Goal: Task Accomplishment & Management: Use online tool/utility

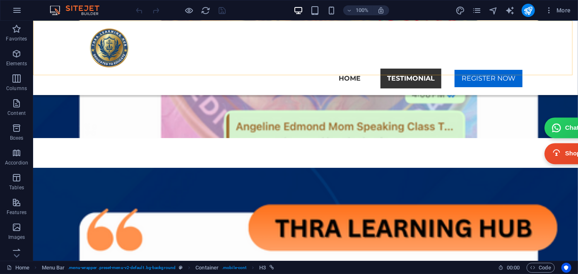
scroll to position [7726, 0]
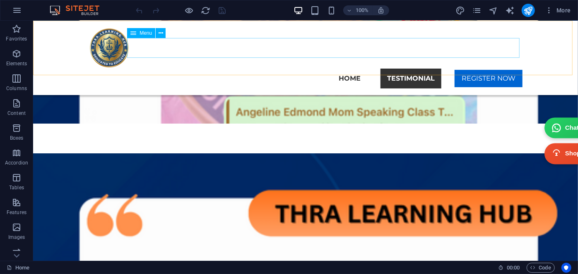
click at [384, 68] on nav "Home Testimonial REGISTER NOW" at bounding box center [305, 78] width 434 height 20
select select "default"
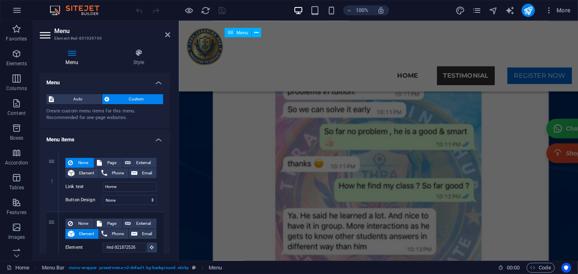
scroll to position [6491, 0]
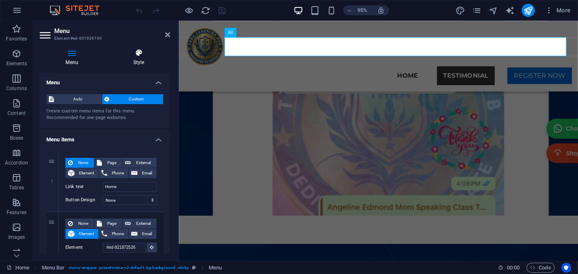
click at [134, 58] on h4 "Style" at bounding box center [138, 57] width 63 height 17
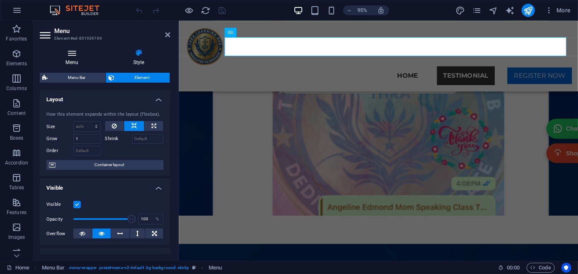
click at [78, 63] on h4 "Menu" at bounding box center [73, 57] width 67 height 17
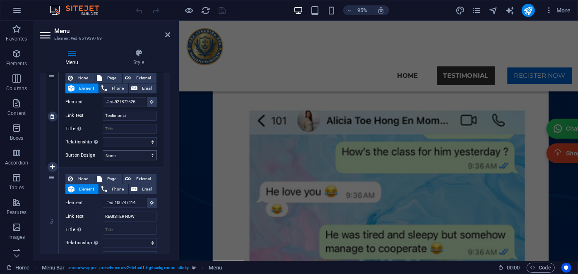
scroll to position [6436, 0]
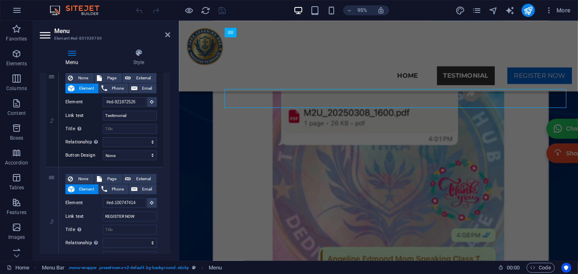
click at [164, 36] on header "Menu Element #ed-851939769" at bounding box center [105, 32] width 130 height 22
click at [166, 36] on icon at bounding box center [167, 34] width 5 height 7
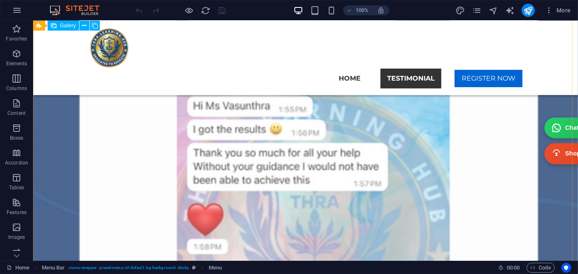
scroll to position [13204, 0]
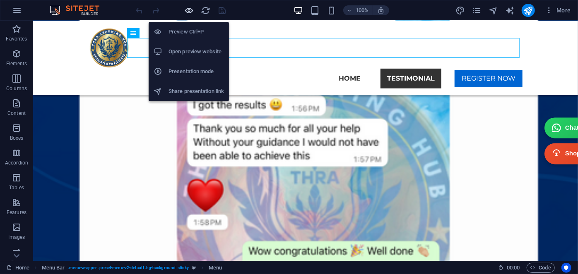
click at [189, 9] on icon "button" at bounding box center [190, 11] width 10 height 10
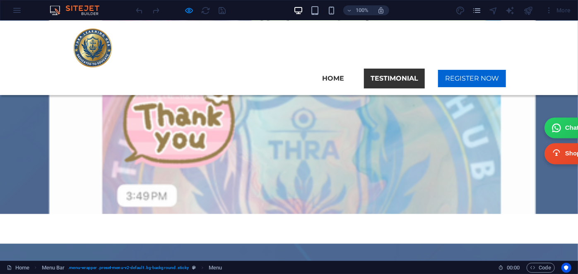
scroll to position [11597, 0]
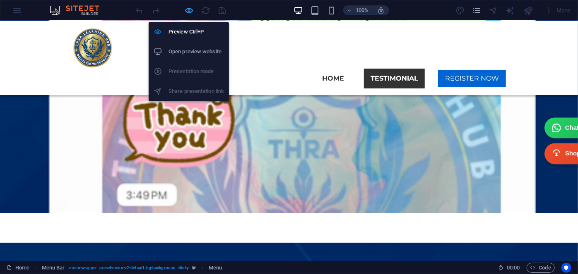
click at [187, 11] on icon "button" at bounding box center [190, 11] width 10 height 10
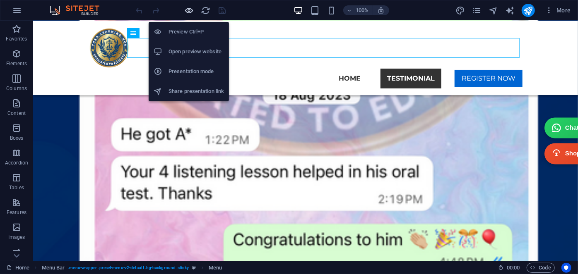
scroll to position [11101, 0]
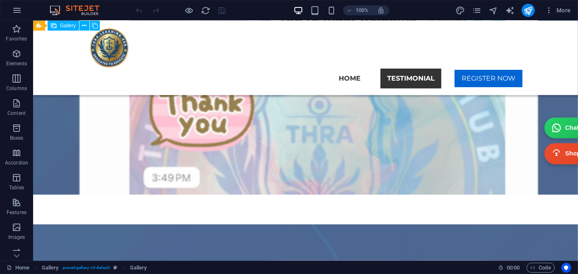
select select "4"
select select "%"
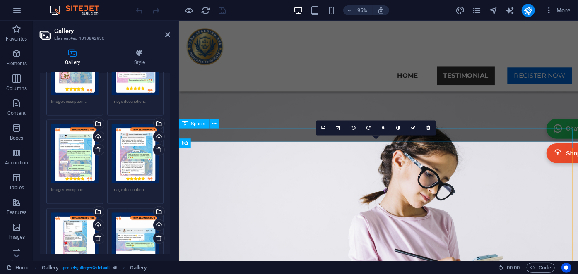
scroll to position [1923, 0]
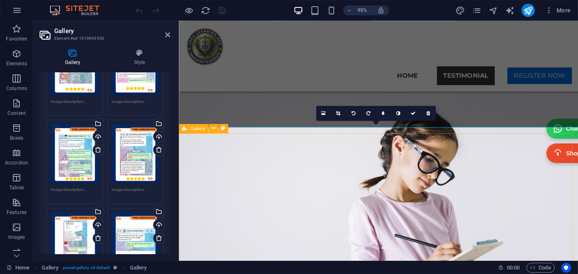
click at [181, 127] on div "Gallery" at bounding box center [193, 129] width 29 height 10
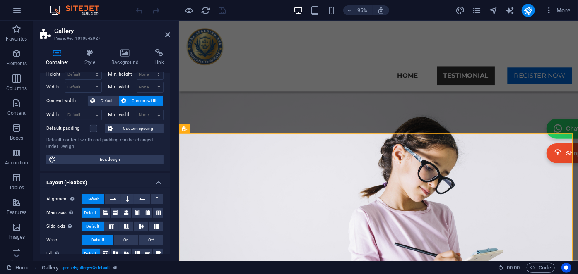
scroll to position [0, 0]
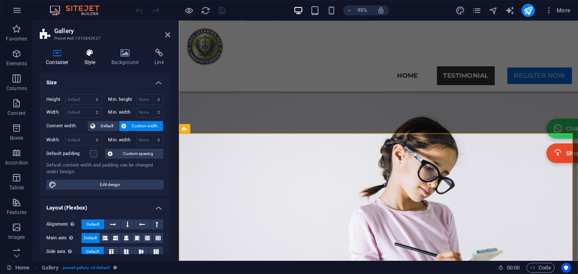
click at [94, 54] on icon at bounding box center [90, 53] width 24 height 8
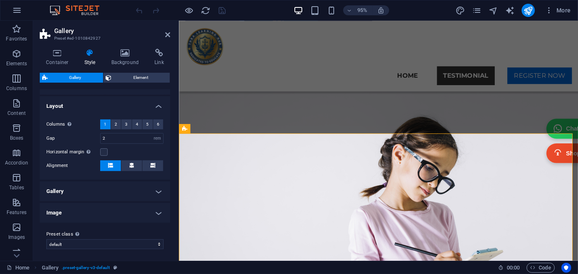
scroll to position [135, 0]
click at [116, 122] on span "2" at bounding box center [116, 124] width 2 height 10
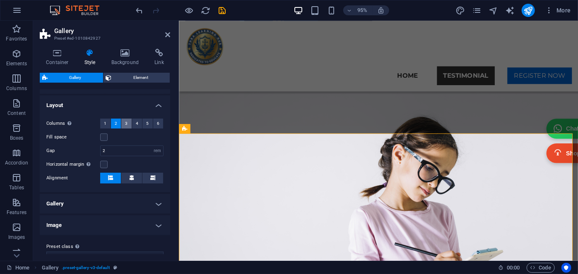
click at [126, 122] on span "3" at bounding box center [126, 124] width 2 height 10
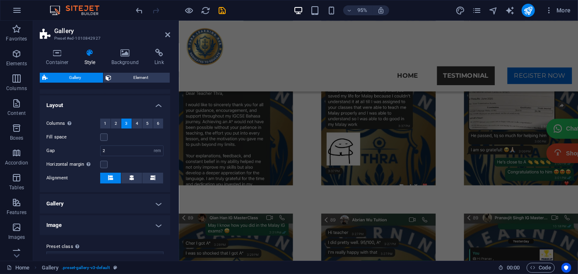
scroll to position [148, 0]
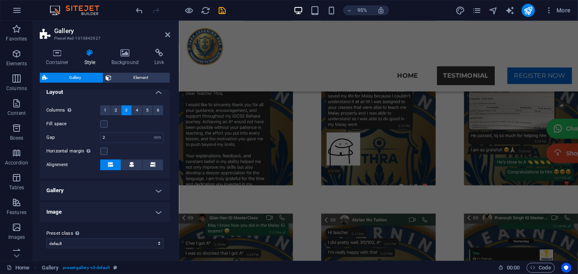
click at [144, 191] on h4 "Gallery" at bounding box center [105, 191] width 130 height 20
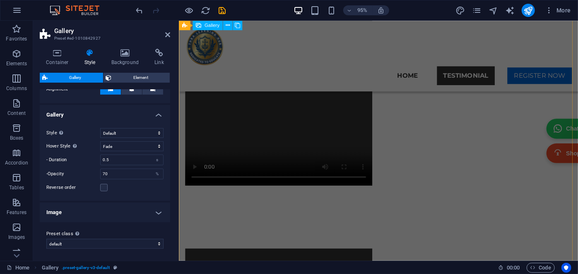
scroll to position [6104, 0]
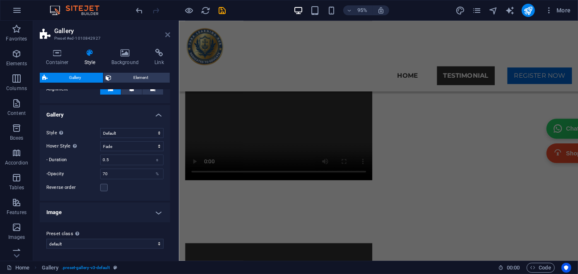
click at [166, 34] on icon at bounding box center [167, 34] width 5 height 7
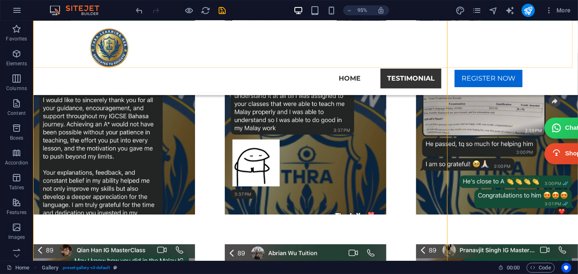
scroll to position [3982, 0]
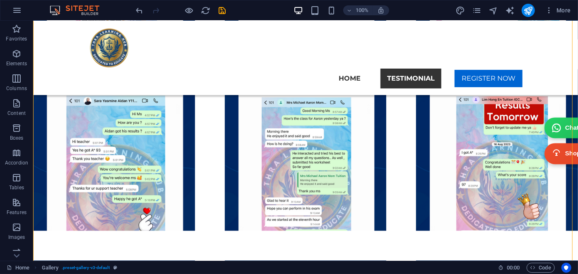
click at [328, 16] on div "100%" at bounding box center [341, 10] width 96 height 13
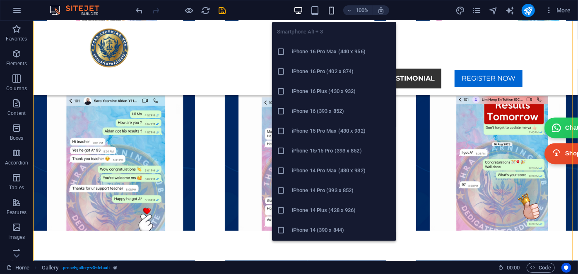
click at [331, 10] on icon "button" at bounding box center [331, 11] width 10 height 10
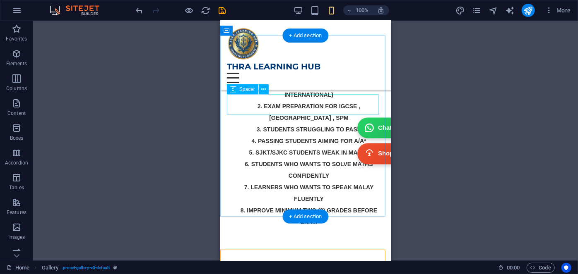
scroll to position [1830, 0]
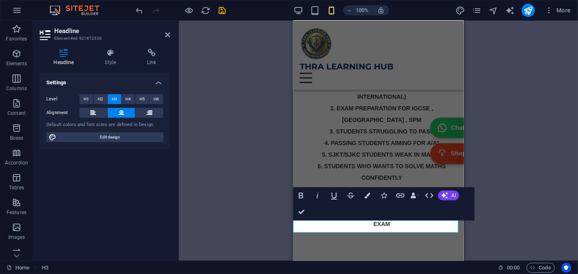
click at [101, 104] on div "Level H1 H2 H3 H4 H5 H6" at bounding box center [104, 99] width 117 height 10
click at [98, 101] on span "H2" at bounding box center [100, 99] width 5 height 10
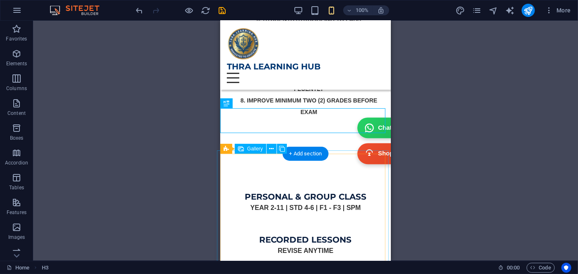
scroll to position [1943, 0]
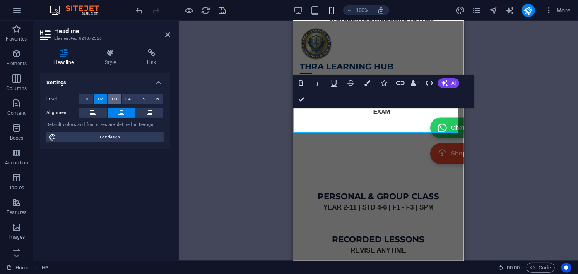
click at [117, 97] on button "H3" at bounding box center [115, 99] width 14 height 10
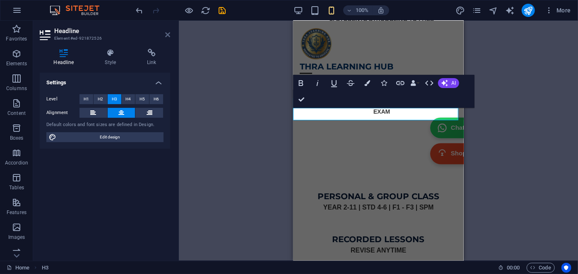
click at [169, 33] on icon at bounding box center [167, 34] width 5 height 7
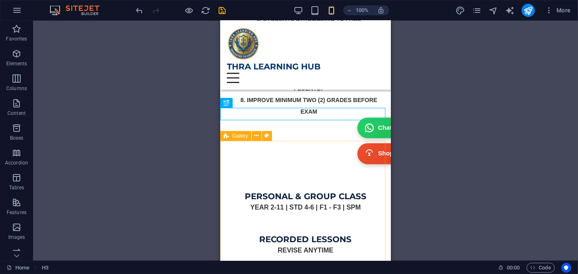
click at [225, 135] on icon at bounding box center [225, 136] width 5 height 10
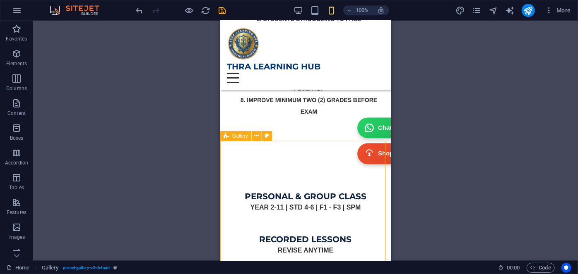
click at [225, 135] on icon at bounding box center [225, 136] width 5 height 10
select select "rem"
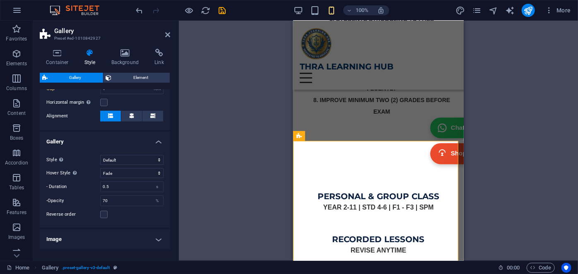
scroll to position [224, 0]
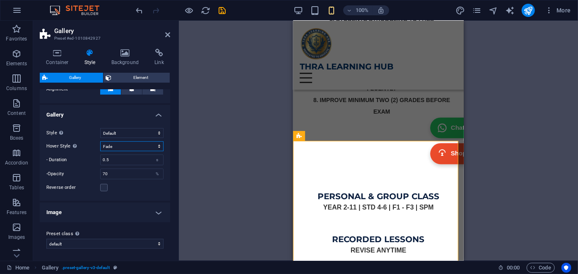
click at [121, 144] on select "Off Rotate Zoom Fade Captions" at bounding box center [131, 146] width 63 height 10
select select "none_default"
click at [100, 151] on select "Off Rotate Zoom Fade Captions" at bounding box center [131, 146] width 63 height 10
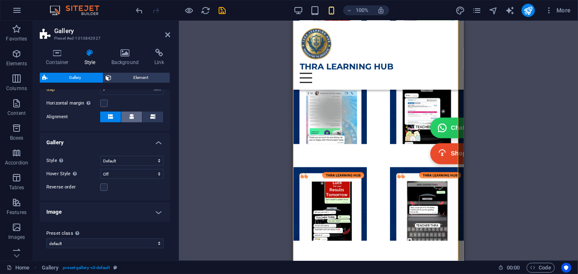
scroll to position [0, 0]
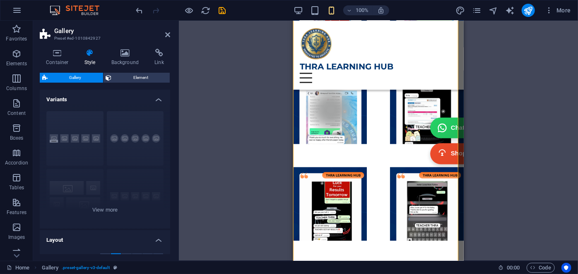
click at [76, 79] on span "Gallery" at bounding box center [75, 78] width 50 height 10
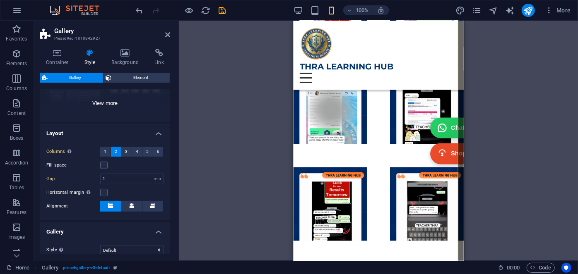
scroll to position [107, 0]
click at [103, 163] on label at bounding box center [103, 165] width 7 height 7
click at [0, 0] on input "Fill space" at bounding box center [0, 0] width 0 height 0
click at [103, 163] on label at bounding box center [103, 165] width 7 height 7
click at [0, 0] on input "Fill space" at bounding box center [0, 0] width 0 height 0
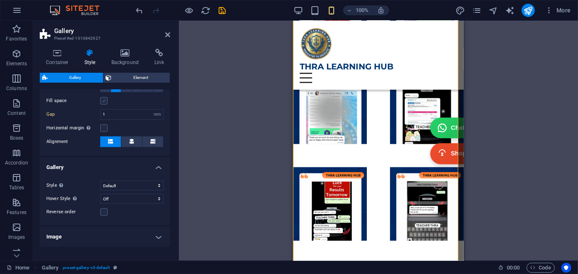
scroll to position [196, 0]
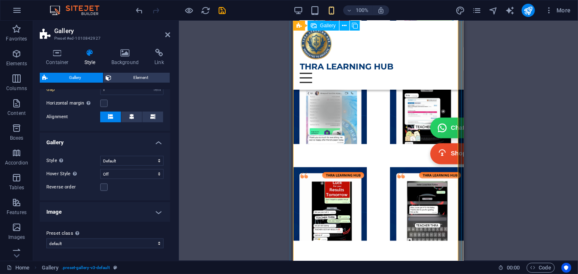
select select "4"
select select "%"
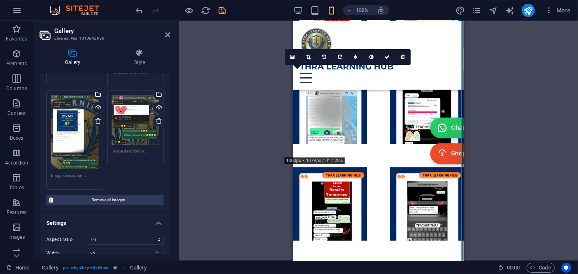
scroll to position [2962, 0]
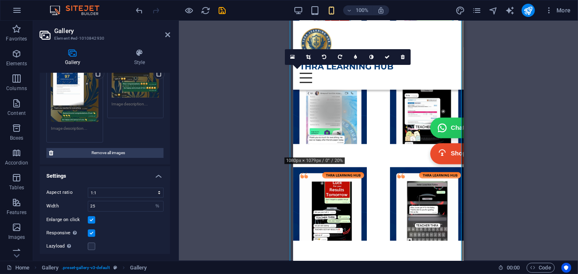
drag, startPoint x: 108, startPoint y: 235, endPoint x: 103, endPoint y: 231, distance: 6.2
click at [103, 231] on div "Aspect ratio No fixed aspect ratio 16:9 16:10 4:3 1:1 1:2 2:1 Width 25 px % Enl…" at bounding box center [105, 233] width 130 height 105
click at [103, 255] on input "20" at bounding box center [125, 260] width 75 height 10
type input "2"
type input "5"
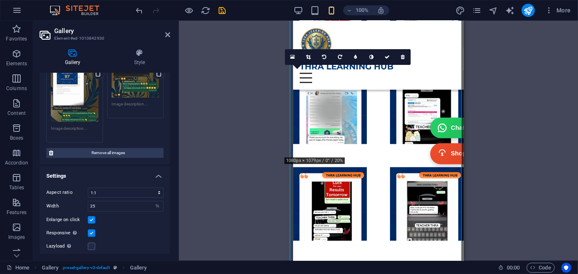
click at [101, 269] on input "20" at bounding box center [125, 274] width 75 height 10
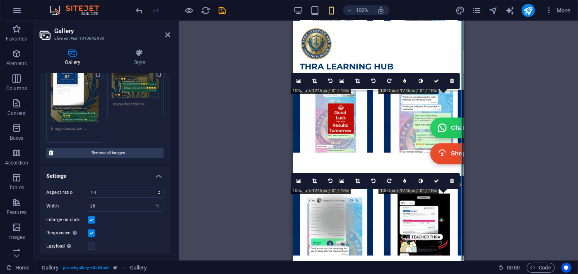
click at [101, 269] on input "20" at bounding box center [125, 274] width 75 height 10
type input "2"
type input "5"
click at [217, 207] on div "Drag and drop a file to add it H3 Menu Bar Container Menu Container H2 H3 Space…" at bounding box center [378, 141] width 399 height 240
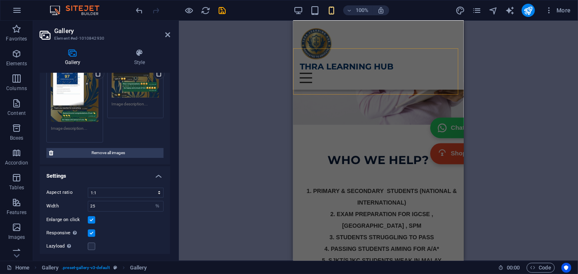
scroll to position [1726, 0]
click at [217, 119] on div "Drag and drop a file to add it H3 Menu Bar Container Menu Container H2 H3 Space…" at bounding box center [378, 141] width 399 height 240
click at [168, 33] on icon at bounding box center [167, 34] width 5 height 7
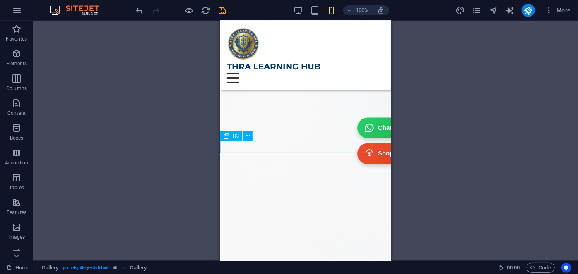
scroll to position [7170, 0]
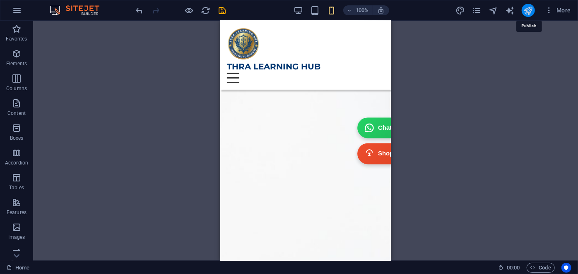
click at [527, 10] on icon "publish" at bounding box center [528, 11] width 10 height 10
checkbox input "false"
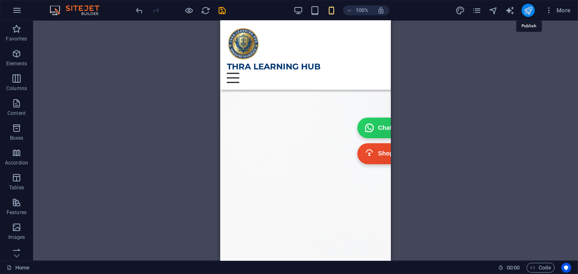
checkbox input "false"
